Goal: Transaction & Acquisition: Purchase product/service

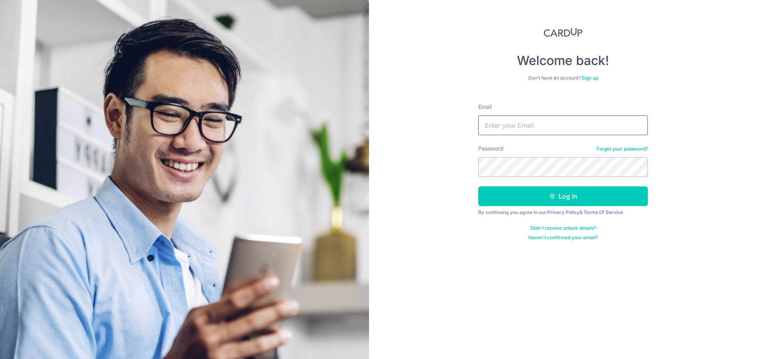
click at [561, 129] on input "Email" at bounding box center [563, 126] width 170 height 20
type input "[EMAIL_ADDRESS][DOMAIN_NAME]"
click at [478, 186] on button "Log in" at bounding box center [563, 196] width 170 height 20
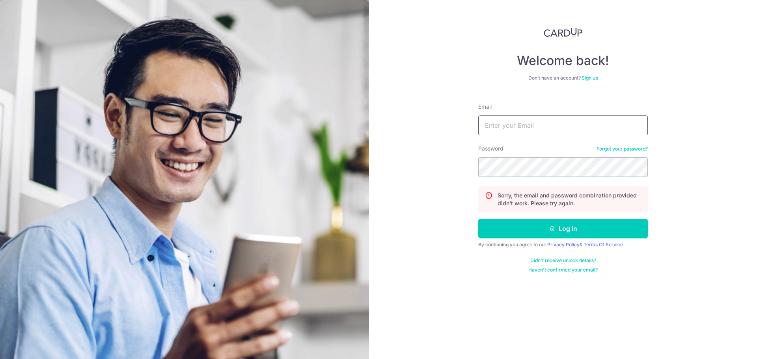
click at [543, 132] on input "Email" at bounding box center [563, 126] width 170 height 20
type input "lsc.nottingham@gmail.com"
click at [478, 219] on button "Log in" at bounding box center [563, 229] width 170 height 20
click at [552, 119] on input "Email" at bounding box center [563, 126] width 170 height 20
type input "lsc.nottingham@gmail.com"
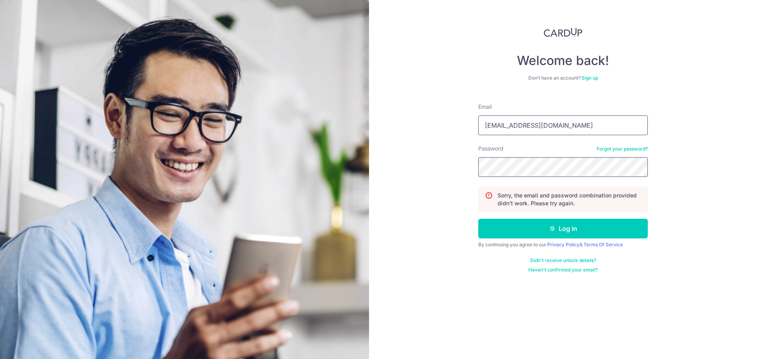
click at [478, 219] on button "Log in" at bounding box center [563, 229] width 170 height 20
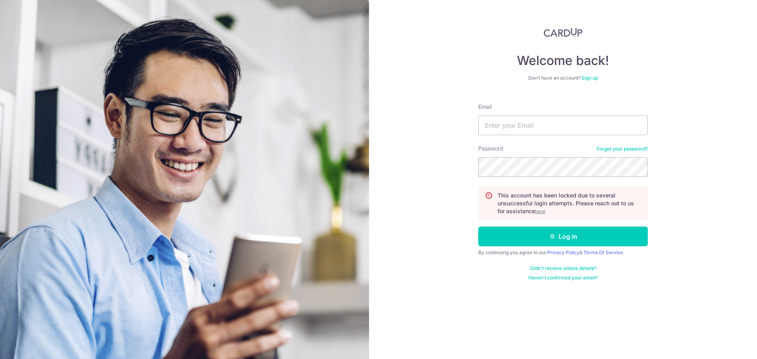
click at [621, 148] on link "Forgot your password?" at bounding box center [622, 149] width 51 height 6
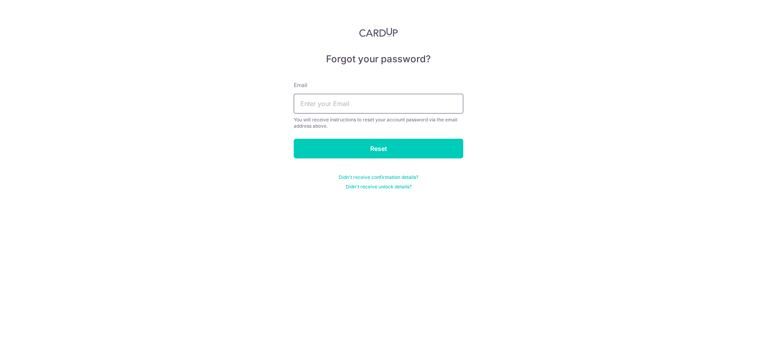
click at [341, 99] on input "text" at bounding box center [379, 104] width 170 height 20
type input "lsc.nottingham@gmail.com"
click at [321, 144] on input "Reset" at bounding box center [379, 149] width 170 height 20
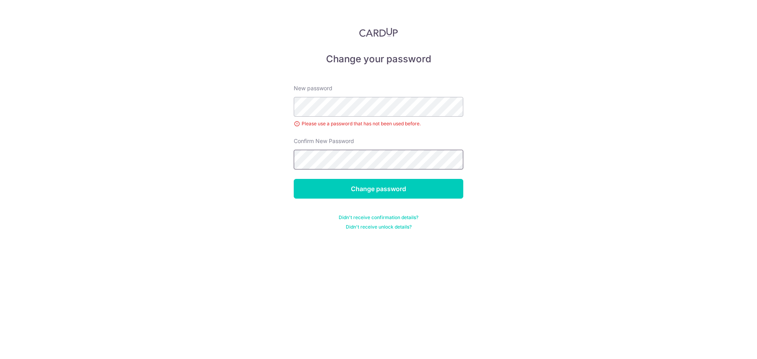
click at [294, 179] on input "Change password" at bounding box center [379, 189] width 170 height 20
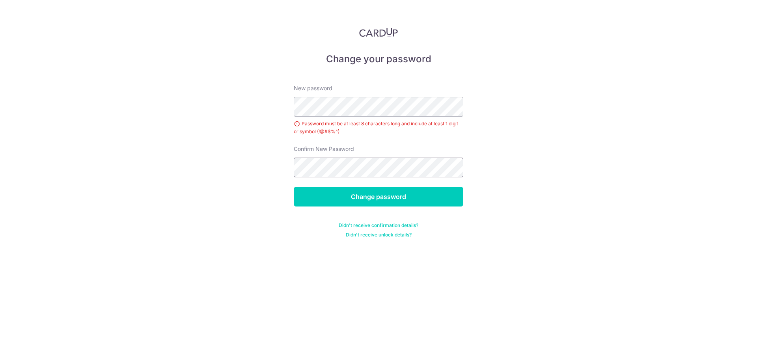
click at [294, 187] on input "Change password" at bounding box center [379, 197] width 170 height 20
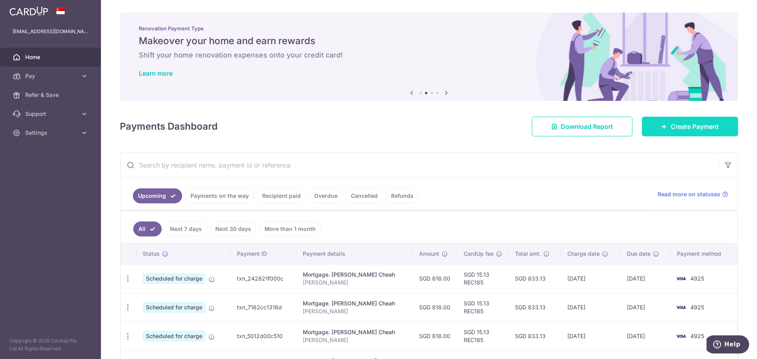
click at [678, 134] on link "Create Payment" at bounding box center [690, 127] width 96 height 20
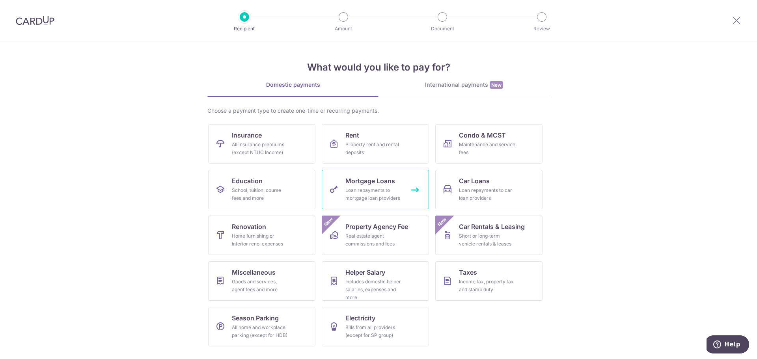
click at [360, 186] on link "Mortgage Loans Loan repayments to mortgage loan providers" at bounding box center [375, 189] width 107 height 39
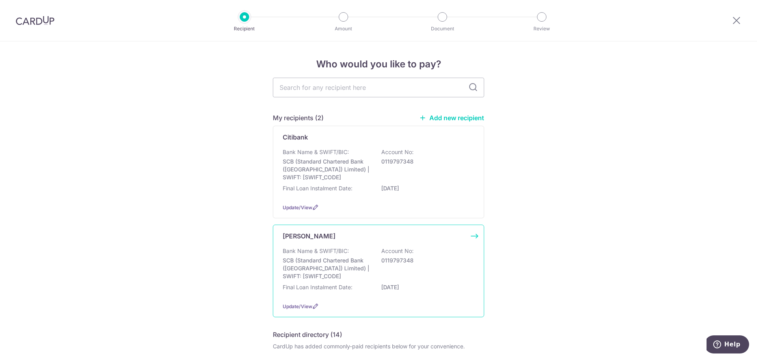
click at [354, 249] on div "Bank Name & SWIFT/BIC: SCB (Standard Chartered Bank (Singapore) Limited) | SWIF…" at bounding box center [379, 263] width 192 height 33
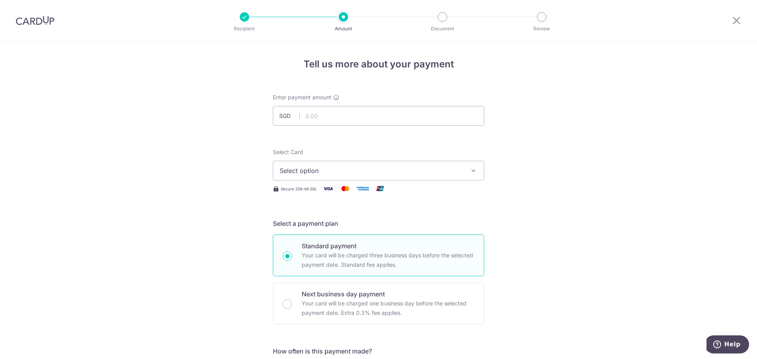
click at [336, 175] on button "Select option" at bounding box center [378, 171] width 211 height 20
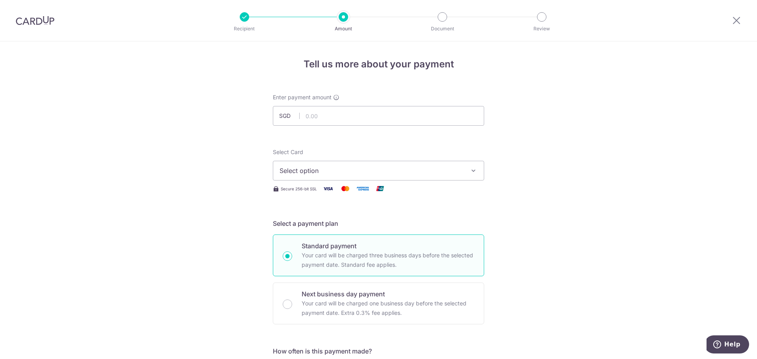
click at [50, 18] on img at bounding box center [35, 20] width 39 height 9
click at [14, 22] on div at bounding box center [35, 20] width 70 height 41
click at [32, 23] on img at bounding box center [35, 20] width 39 height 9
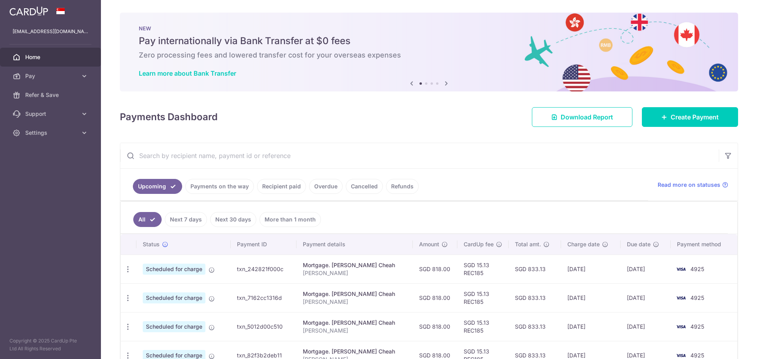
click at [232, 220] on link "Next 30 days" at bounding box center [233, 219] width 46 height 15
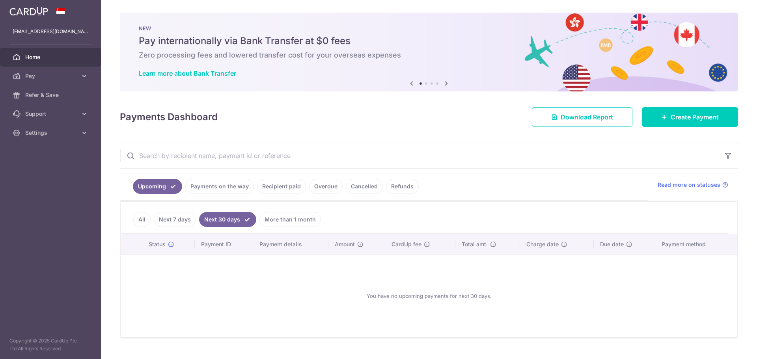
click at [270, 218] on link "More than 1 month" at bounding box center [290, 219] width 62 height 15
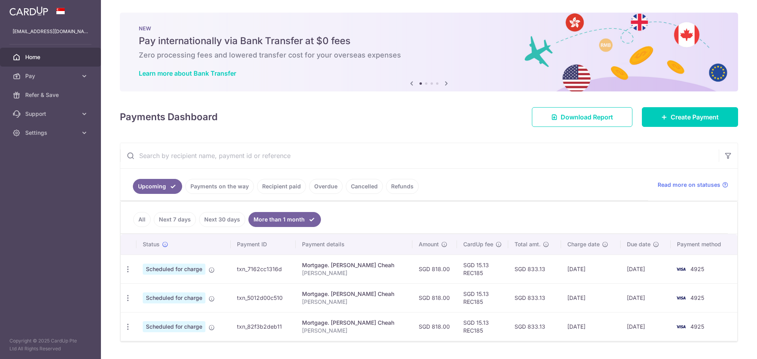
click at [226, 222] on link "Next 30 days" at bounding box center [222, 219] width 46 height 15
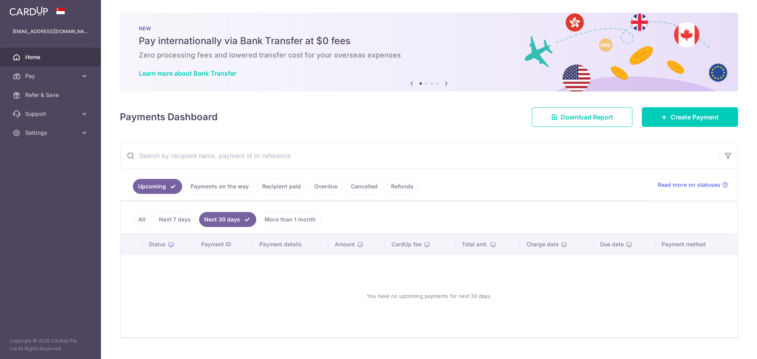
click at [226, 222] on link "Next 30 days" at bounding box center [227, 219] width 57 height 15
click at [233, 218] on link "Next 30 days" at bounding box center [227, 219] width 57 height 15
click at [363, 155] on input "text" at bounding box center [419, 155] width 598 height 25
click at [476, 194] on ul "Upcoming Payments on the way Recipient paid Overdue Cancelled Refunds" at bounding box center [384, 185] width 528 height 32
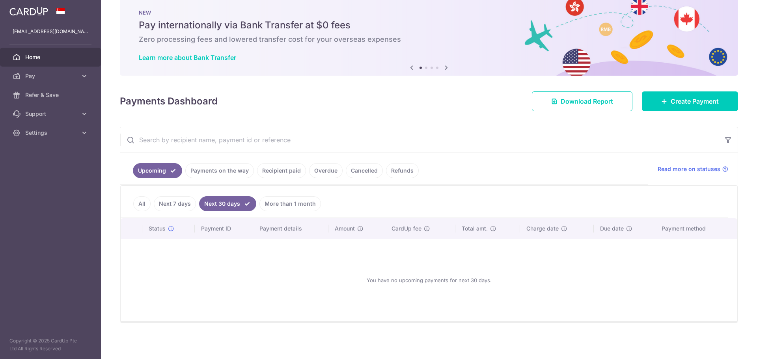
scroll to position [17, 0]
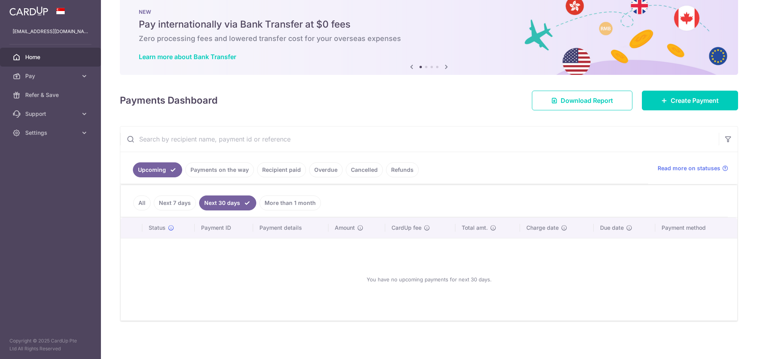
click at [226, 204] on link "Next 30 days" at bounding box center [227, 203] width 57 height 15
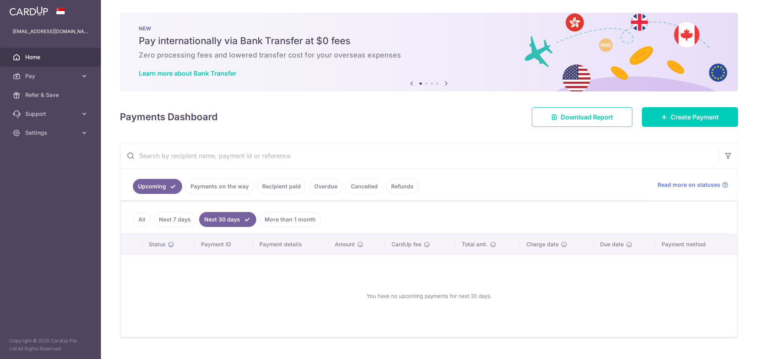
click at [277, 188] on link "Recipient paid" at bounding box center [281, 186] width 49 height 15
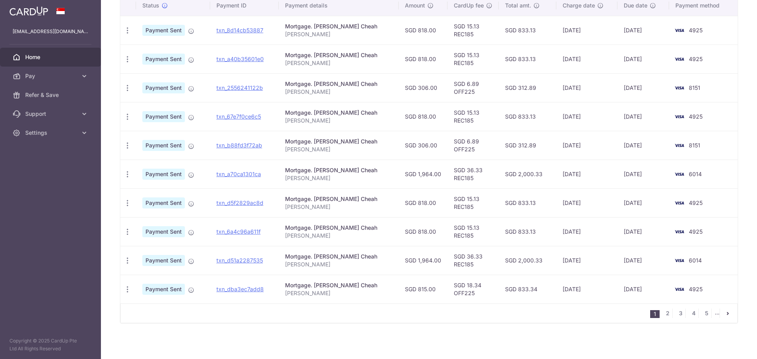
scroll to position [207, 0]
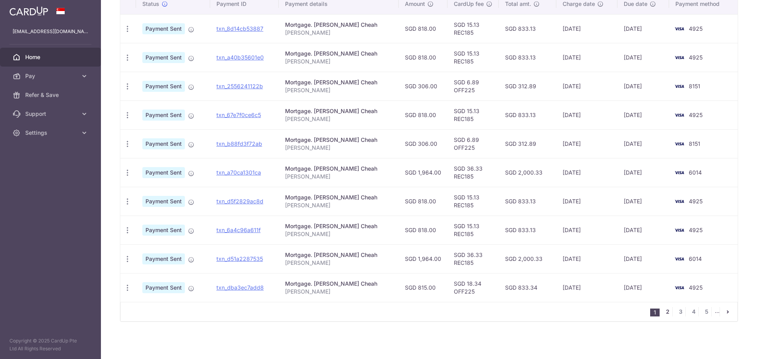
click at [666, 312] on link "2" at bounding box center [667, 311] width 9 height 9
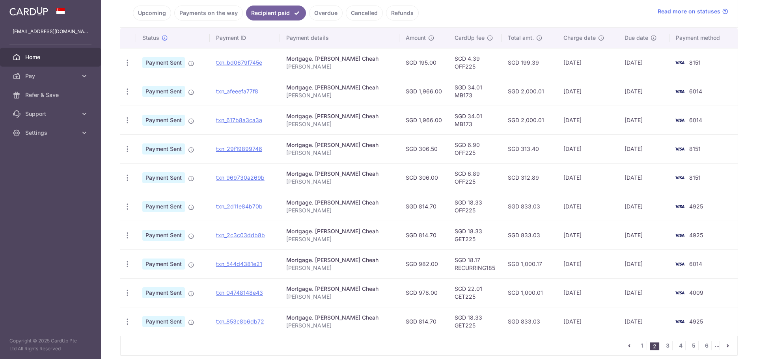
scroll to position [189, 0]
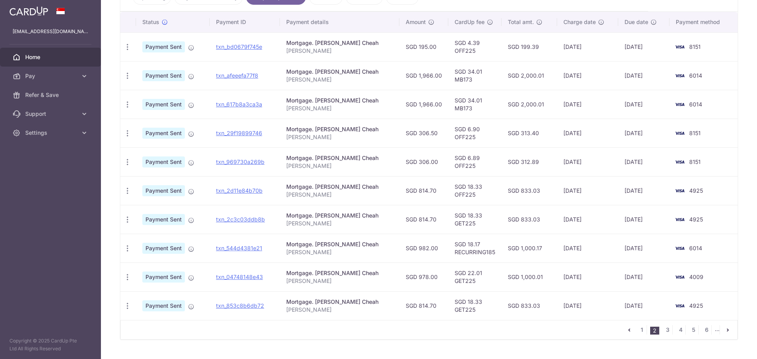
click at [412, 165] on td "SGD 306.00" at bounding box center [423, 161] width 49 height 29
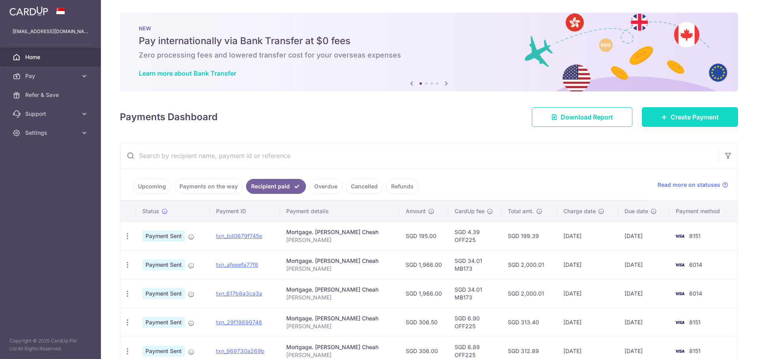
click at [669, 112] on link "Create Payment" at bounding box center [690, 117] width 96 height 20
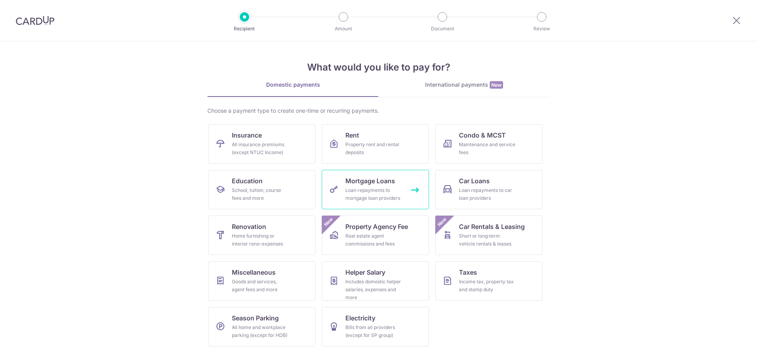
click at [386, 199] on div "Loan repayments to mortgage loan providers" at bounding box center [373, 194] width 57 height 16
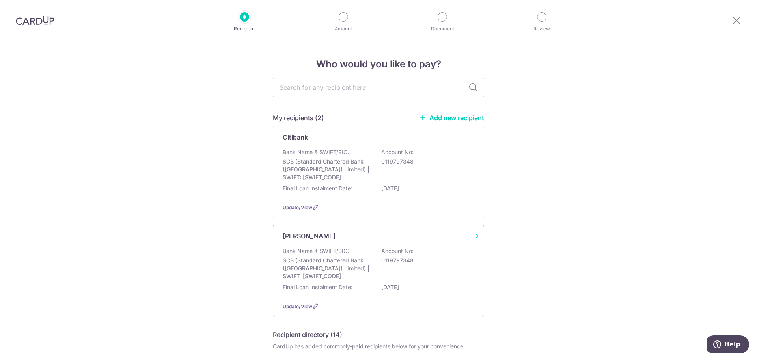
click at [349, 245] on div "Leong Shi Cheah Bank Name & SWIFT/BIC: SCB (Standard Chartered Bank (Singapore)…" at bounding box center [378, 271] width 211 height 93
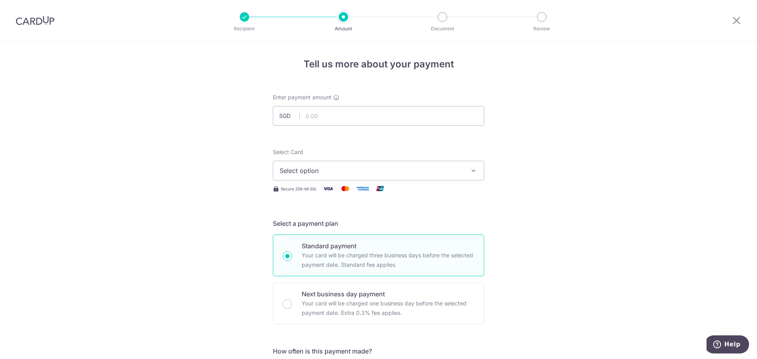
click at [379, 170] on span "Select option" at bounding box center [372, 170] width 184 height 9
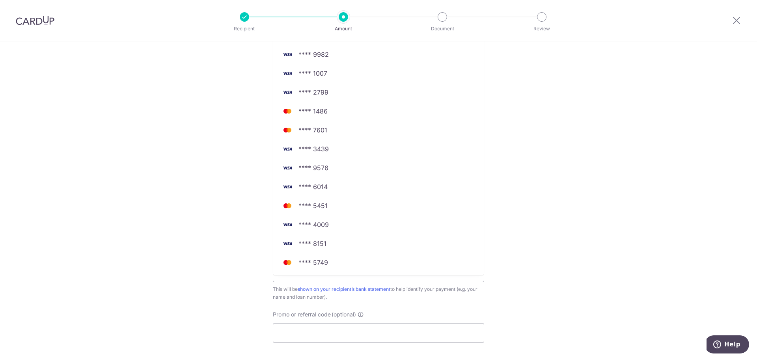
scroll to position [278, 0]
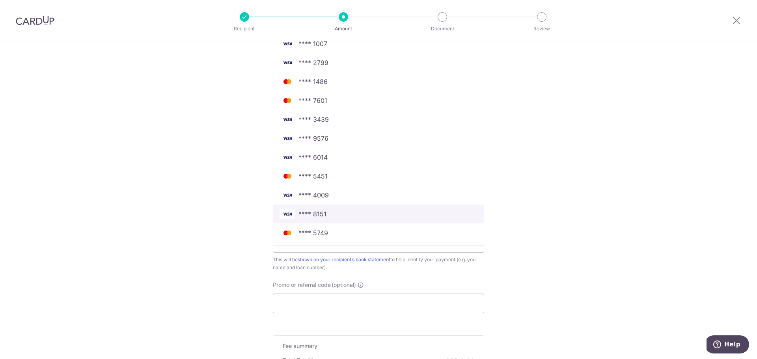
click at [416, 218] on span "**** 8151" at bounding box center [379, 213] width 198 height 9
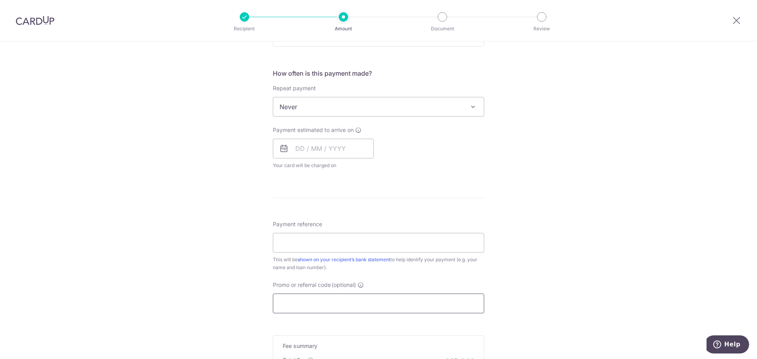
click at [345, 304] on input "Promo or referral code (optional)" at bounding box center [378, 304] width 211 height 20
paste input "OFF225"
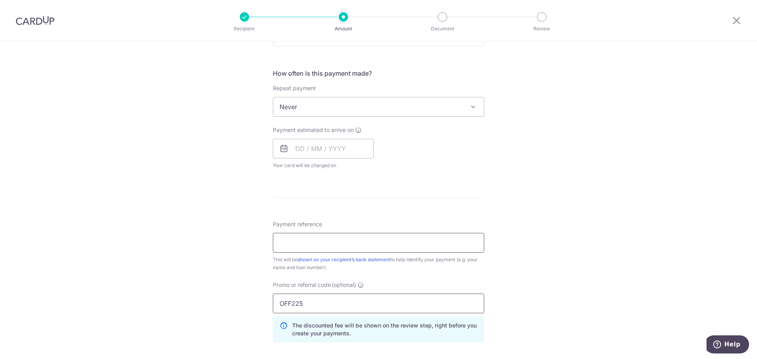
type input "OFF225"
click at [366, 245] on input "Payment reference" at bounding box center [378, 243] width 211 height 20
type input "[PERSON_NAME]"
click at [324, 143] on input "text" at bounding box center [323, 149] width 101 height 20
click at [351, 233] on link "16" at bounding box center [352, 236] width 13 height 13
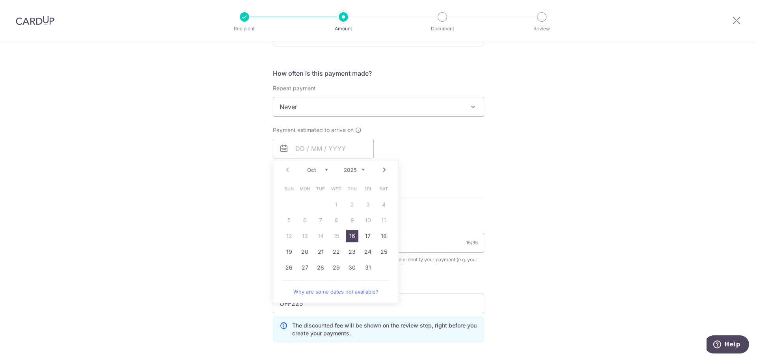
type input "[DATE]"
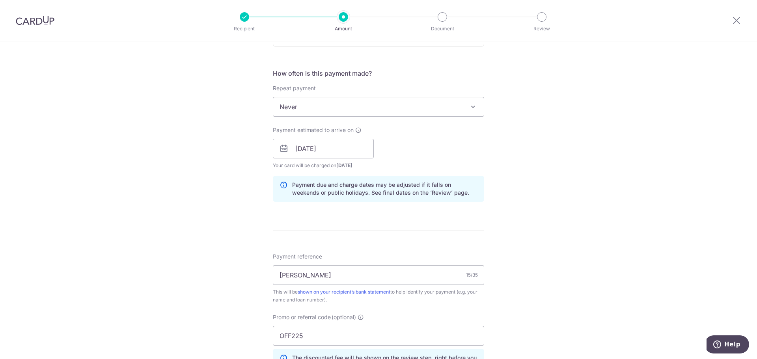
click at [502, 196] on div "Tell us more about your payment Enter payment amount SGD Select Card **** 8151 …" at bounding box center [378, 153] width 757 height 781
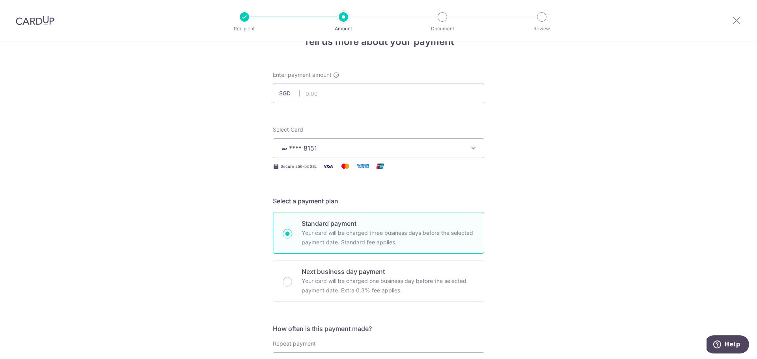
scroll to position [0, 0]
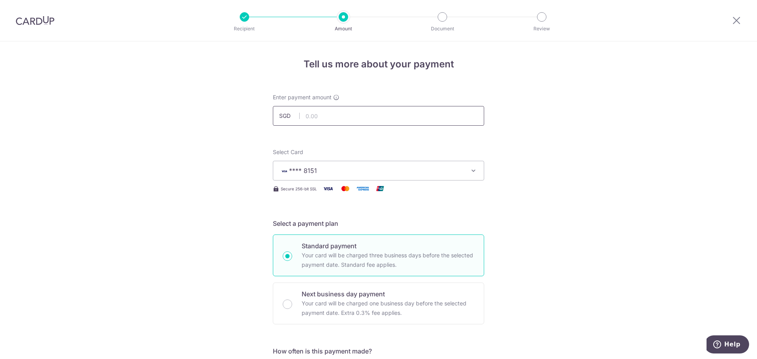
click at [392, 116] on input "text" at bounding box center [378, 116] width 211 height 20
type input "306.00"
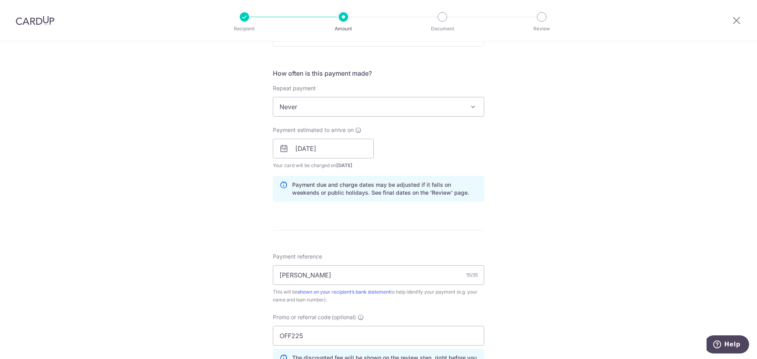
scroll to position [463, 0]
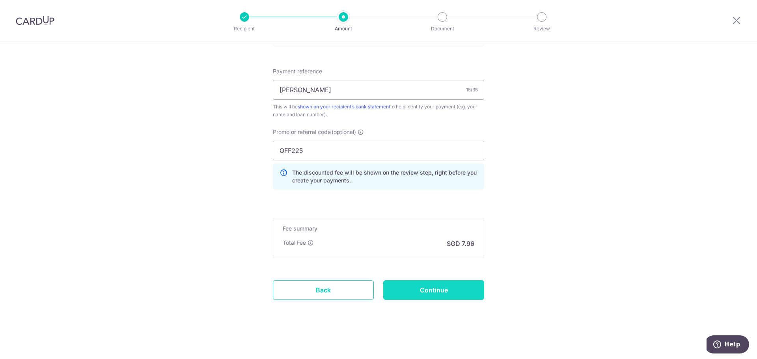
click at [427, 286] on input "Continue" at bounding box center [433, 290] width 101 height 20
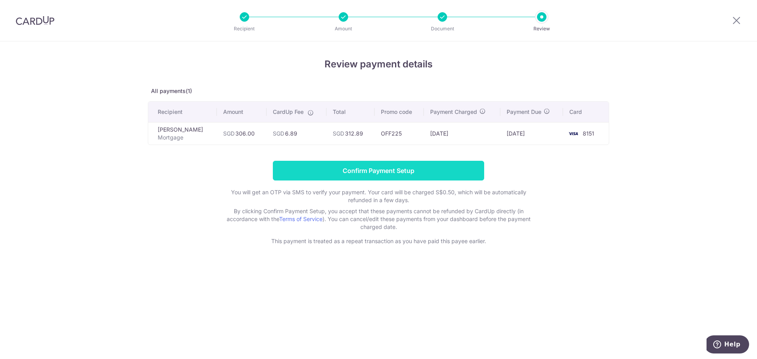
click at [394, 167] on input "Confirm Payment Setup" at bounding box center [378, 171] width 211 height 20
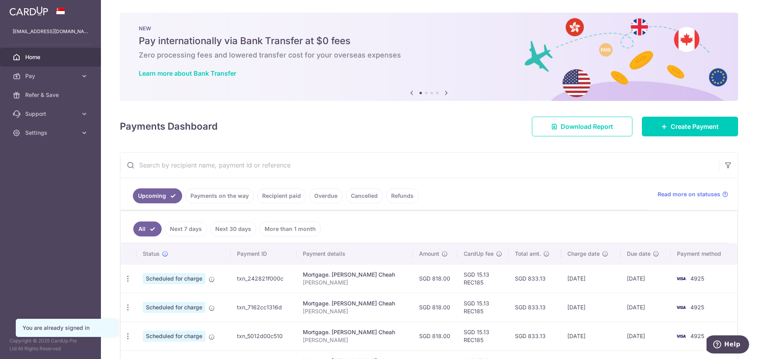
click at [274, 224] on link "More than 1 month" at bounding box center [290, 229] width 62 height 15
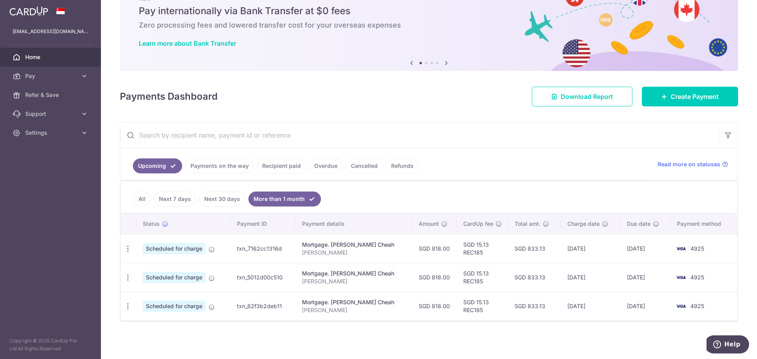
click at [263, 196] on link "More than 1 month" at bounding box center [284, 199] width 73 height 15
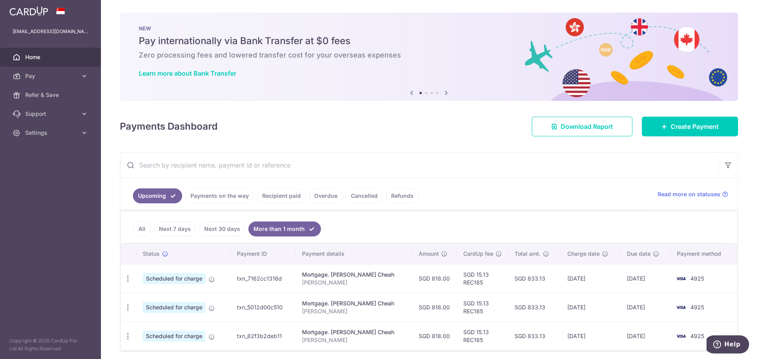
click at [282, 194] on link "Recipient paid" at bounding box center [281, 195] width 49 height 15
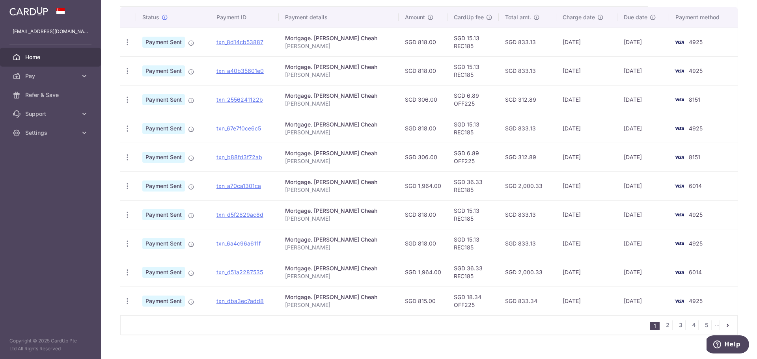
scroll to position [217, 0]
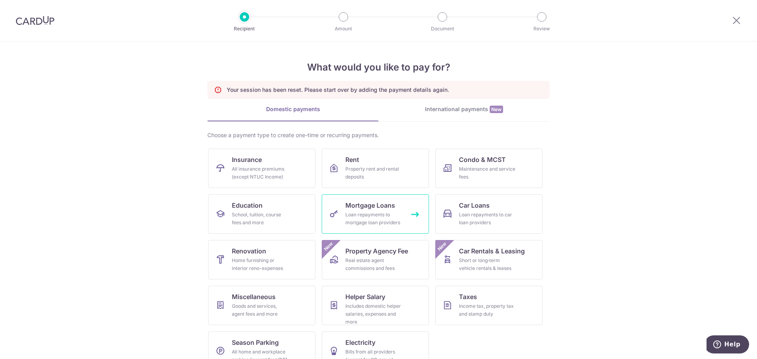
click at [380, 213] on div "Loan repayments to mortgage loan providers" at bounding box center [373, 219] width 57 height 16
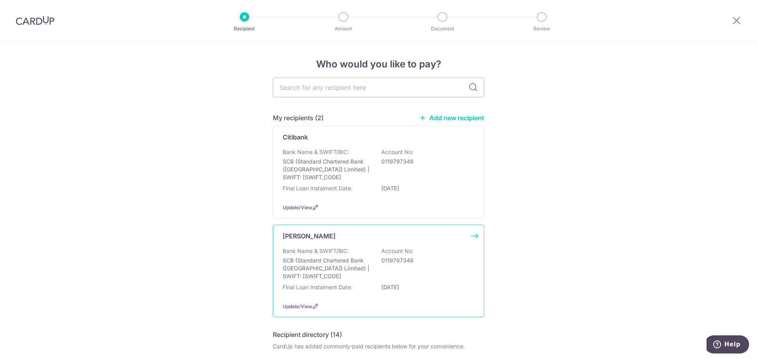
click at [330, 264] on p "SCB (Standard Chartered Bank ([GEOGRAPHIC_DATA]) Limited) | SWIFT: [SWIFT_CODE]" at bounding box center [327, 269] width 88 height 24
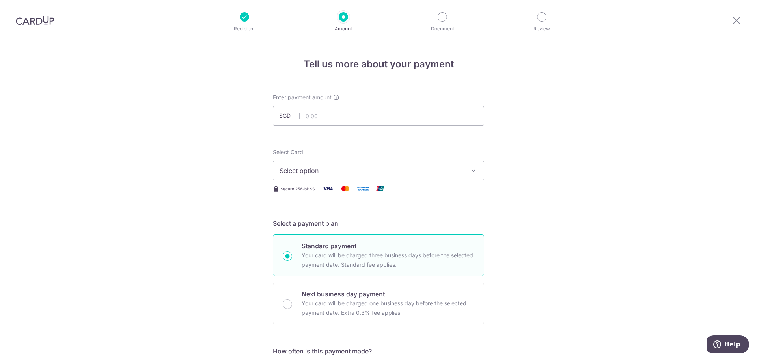
click at [382, 175] on button "Select option" at bounding box center [378, 171] width 211 height 20
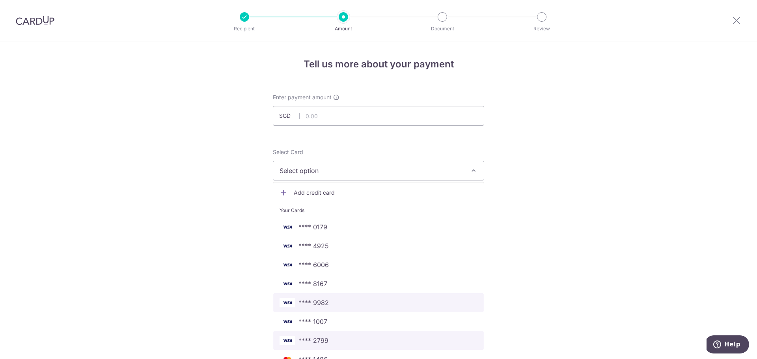
scroll to position [278, 0]
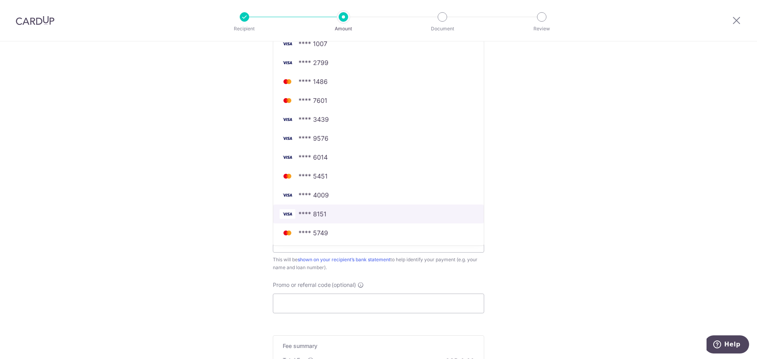
click at [357, 214] on span "**** 8151" at bounding box center [379, 213] width 198 height 9
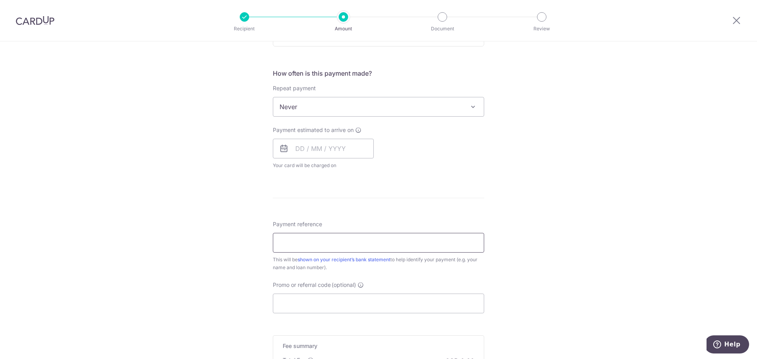
click at [321, 240] on input "Payment reference" at bounding box center [378, 243] width 211 height 20
type input "[PERSON_NAME]"
click at [310, 304] on input "Promo or referral code (optional)" at bounding box center [378, 304] width 211 height 20
paste input "OFF225"
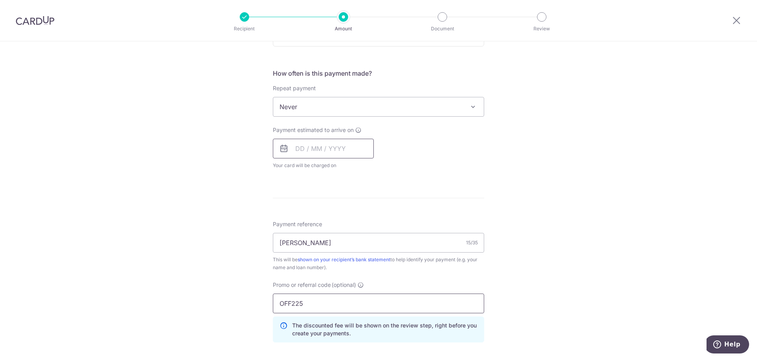
type input "OFF225"
click at [322, 149] on input "text" at bounding box center [323, 149] width 101 height 20
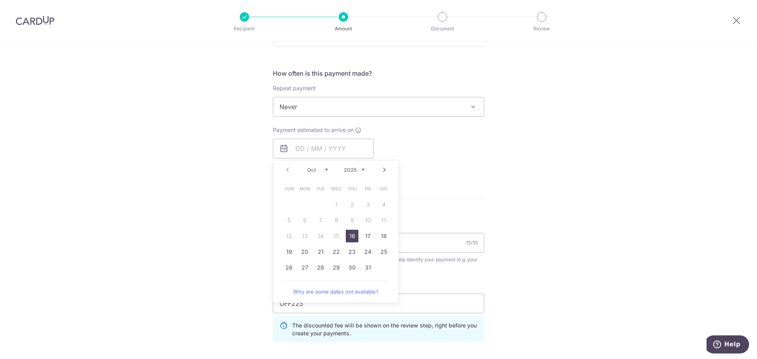
click at [354, 238] on link "16" at bounding box center [352, 236] width 13 height 13
type input "[DATE]"
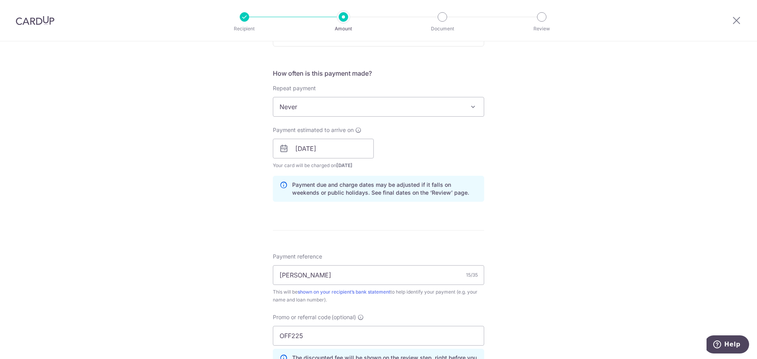
click at [513, 179] on div "Tell us more about your payment Enter payment amount SGD Select Card **** 8151 …" at bounding box center [378, 153] width 757 height 781
click at [522, 136] on div "Tell us more about your payment Enter payment amount SGD Select Card **** 8151 …" at bounding box center [378, 153] width 757 height 781
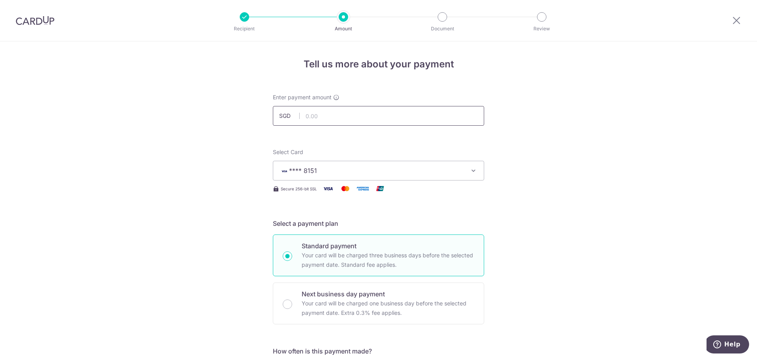
click at [391, 114] on input "text" at bounding box center [378, 116] width 211 height 20
type input "306.00"
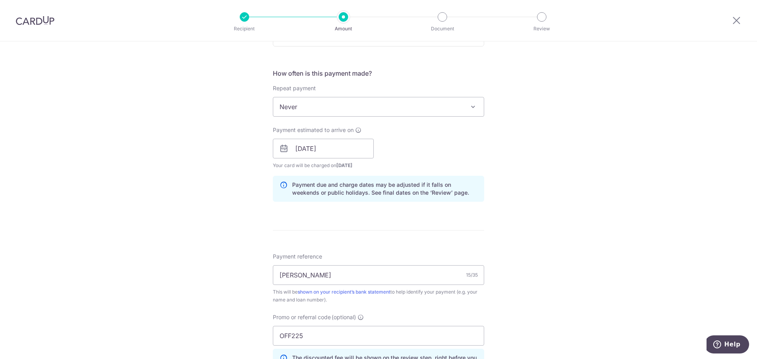
scroll to position [463, 0]
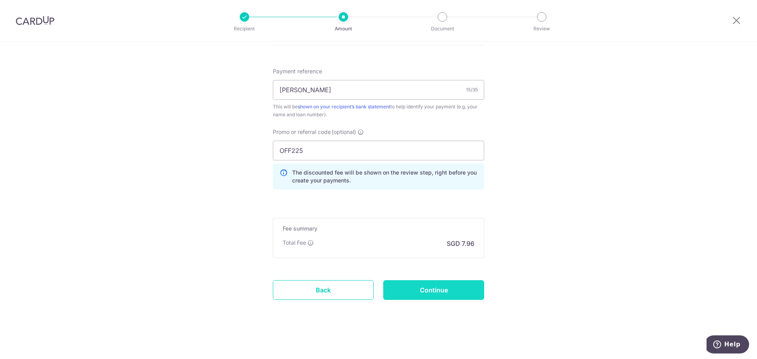
click at [415, 285] on input "Continue" at bounding box center [433, 290] width 101 height 20
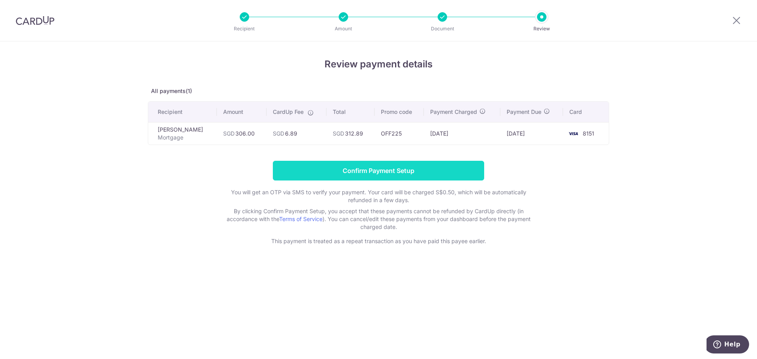
click at [414, 177] on input "Confirm Payment Setup" at bounding box center [378, 171] width 211 height 20
